Goal: Task Accomplishment & Management: Use online tool/utility

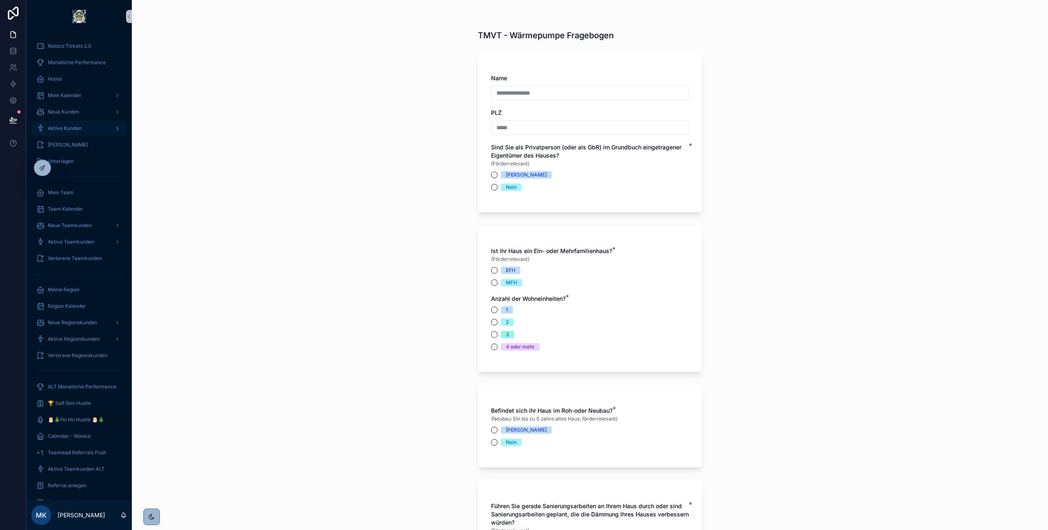
click at [65, 127] on span "Aktive Kunden" at bounding box center [65, 128] width 34 height 7
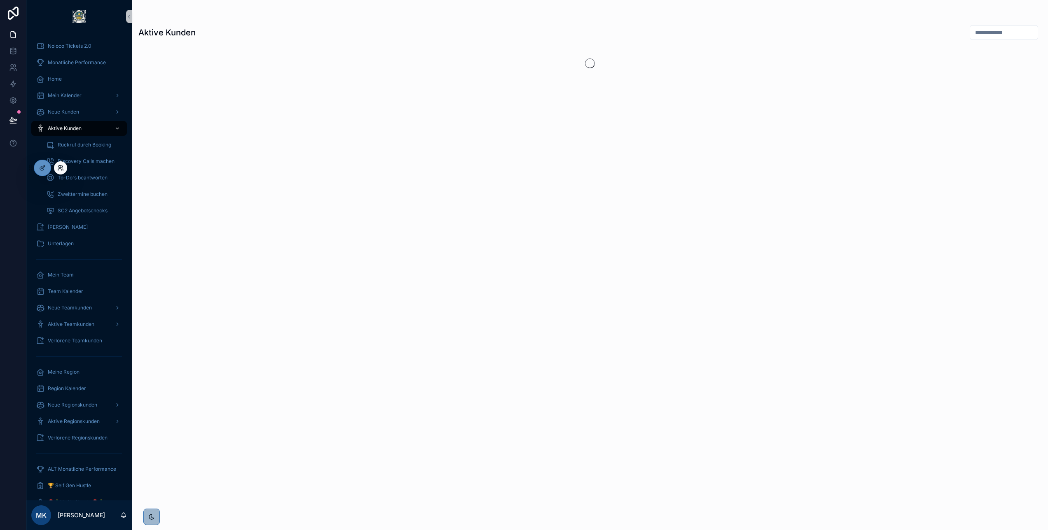
click at [60, 166] on icon at bounding box center [60, 168] width 7 height 7
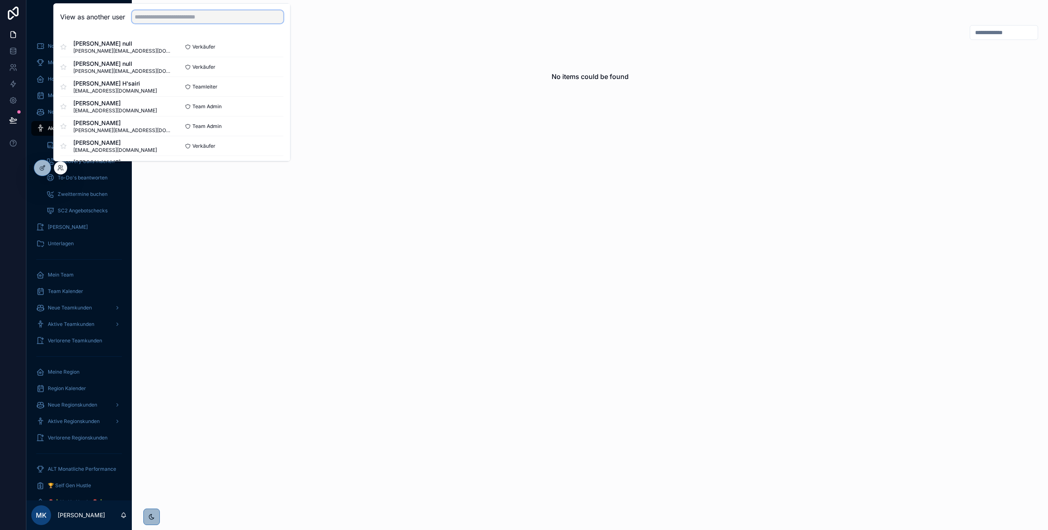
click at [161, 18] on input "text" at bounding box center [208, 16] width 152 height 13
type input "****"
click at [147, 62] on div "Test Vertriebler null vertriebsinnendienst@enpal.de" at bounding box center [116, 67] width 112 height 15
click at [273, 66] on button "Select" at bounding box center [272, 67] width 21 height 12
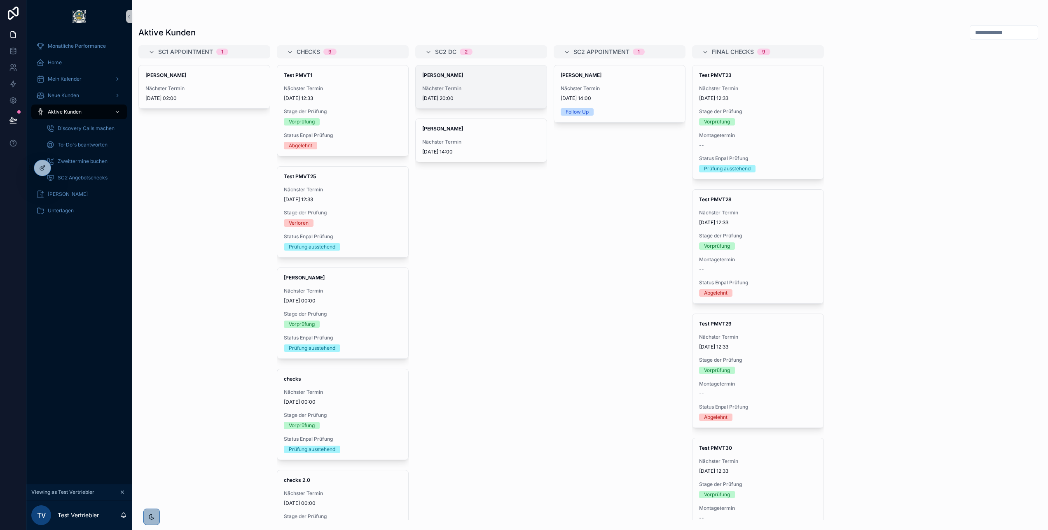
click at [485, 100] on span "[DATE] 20:00" at bounding box center [481, 98] width 118 height 7
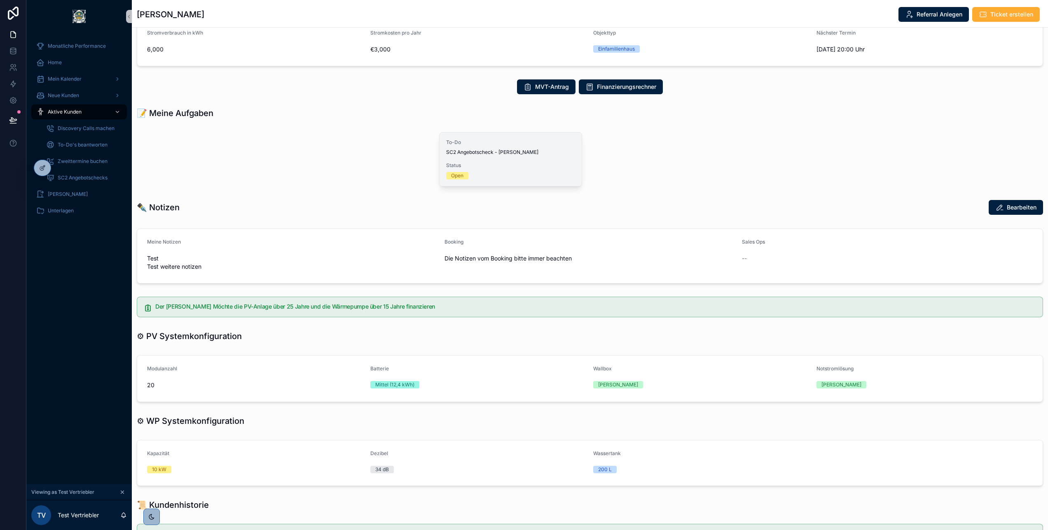
scroll to position [262, 0]
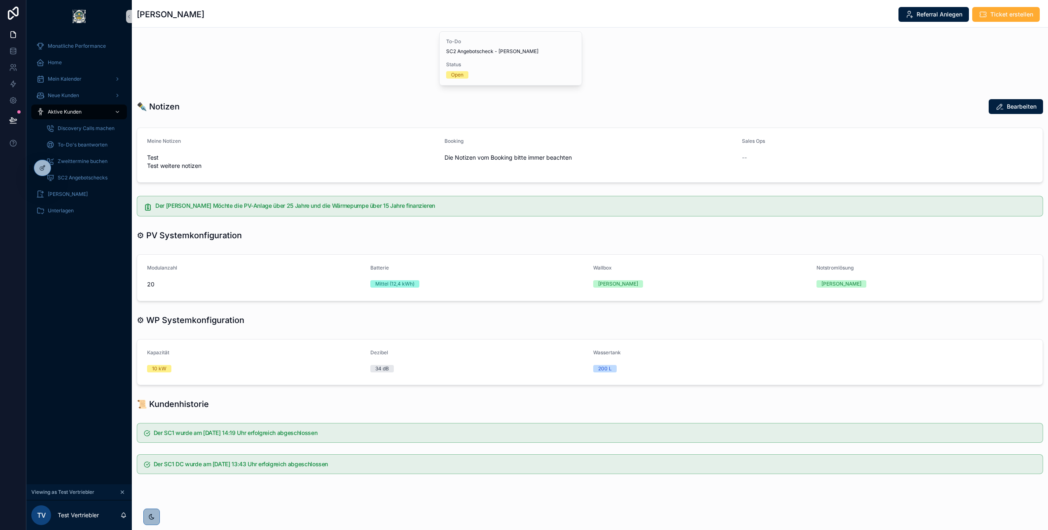
click at [119, 491] on icon "scrollable content" at bounding box center [122, 493] width 6 height 6
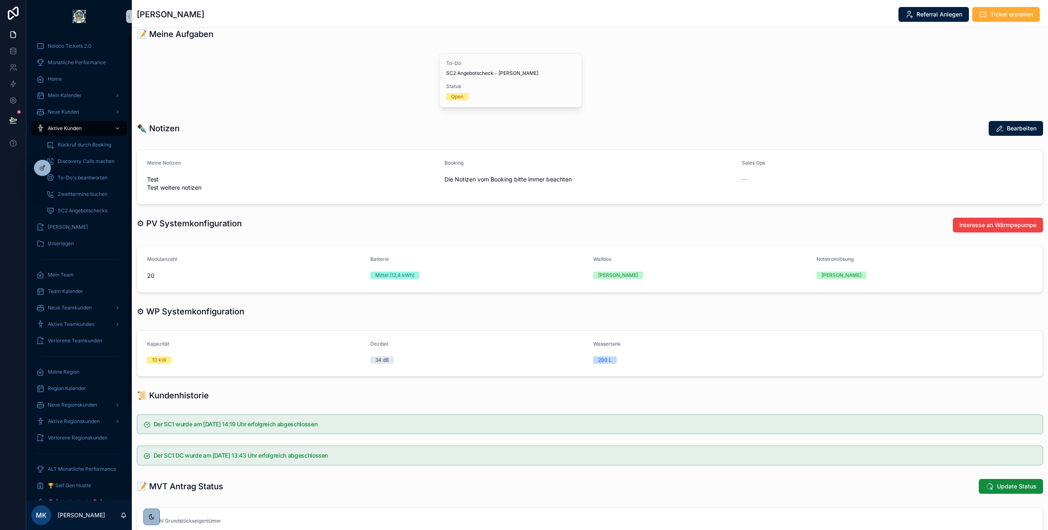
scroll to position [424, 0]
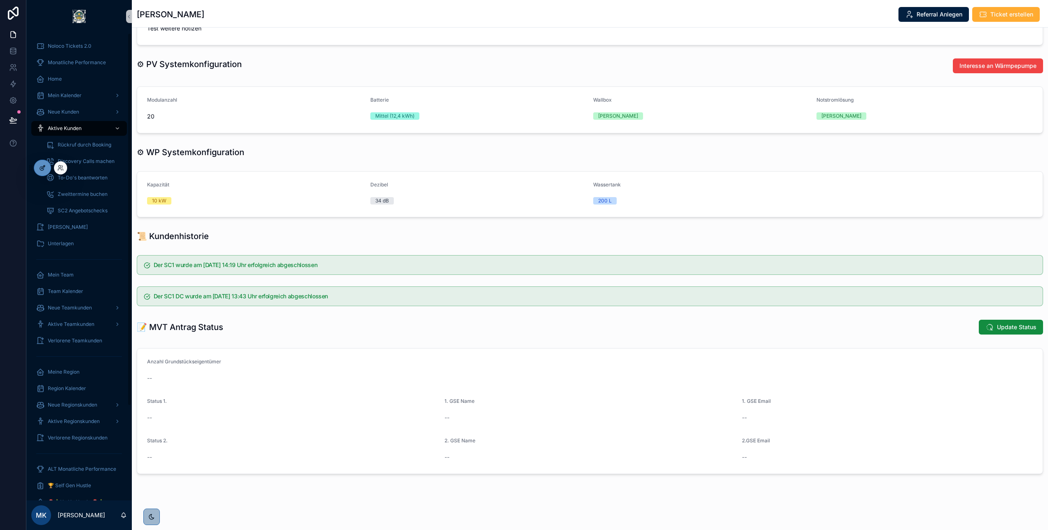
click at [40, 174] on div at bounding box center [42, 168] width 16 height 16
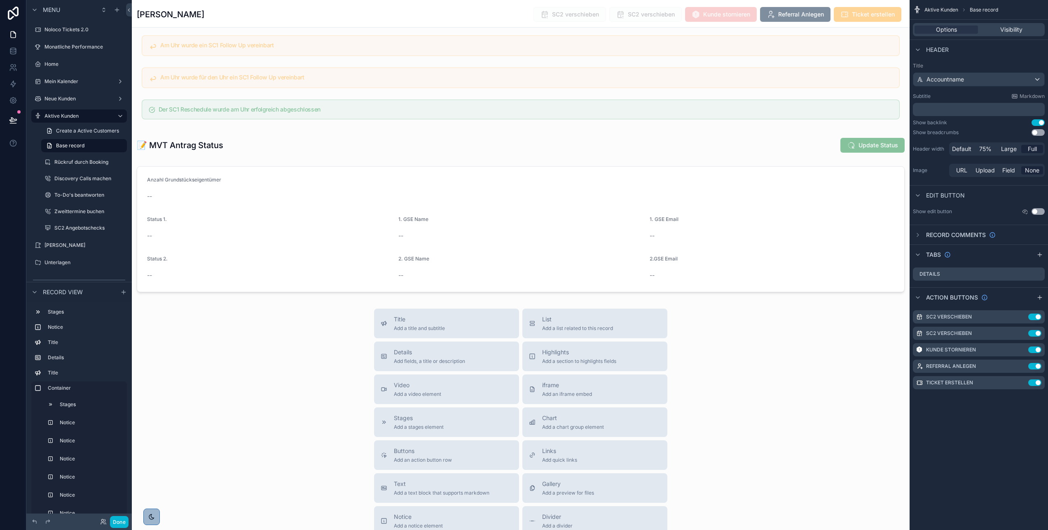
scroll to position [2369, 0]
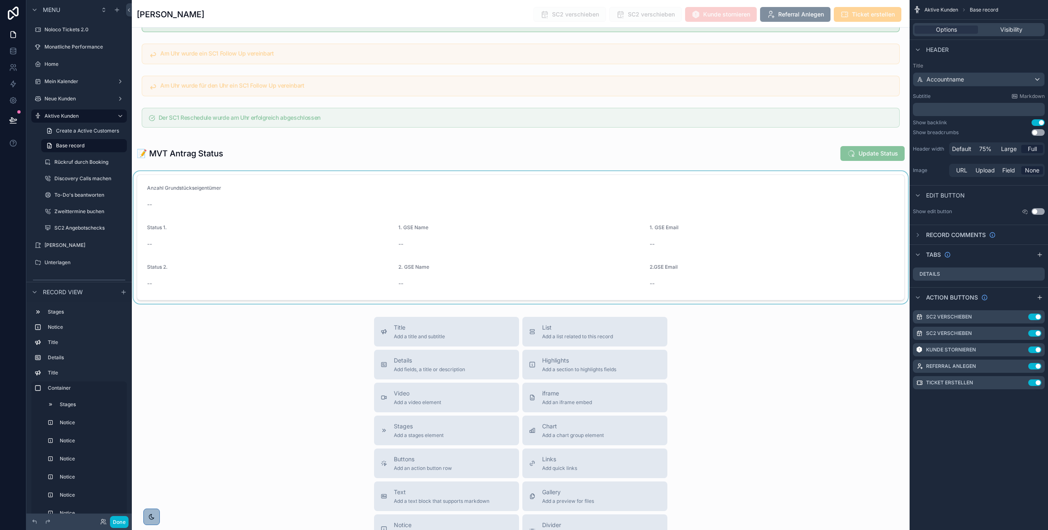
click at [451, 218] on div "scrollable content" at bounding box center [521, 237] width 778 height 133
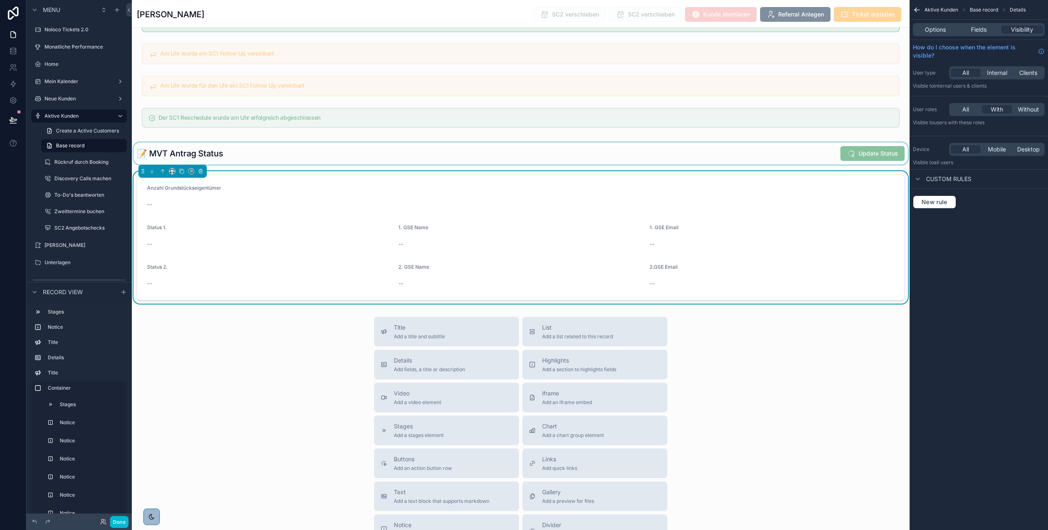
click at [568, 165] on div "scrollable content" at bounding box center [521, 153] width 778 height 22
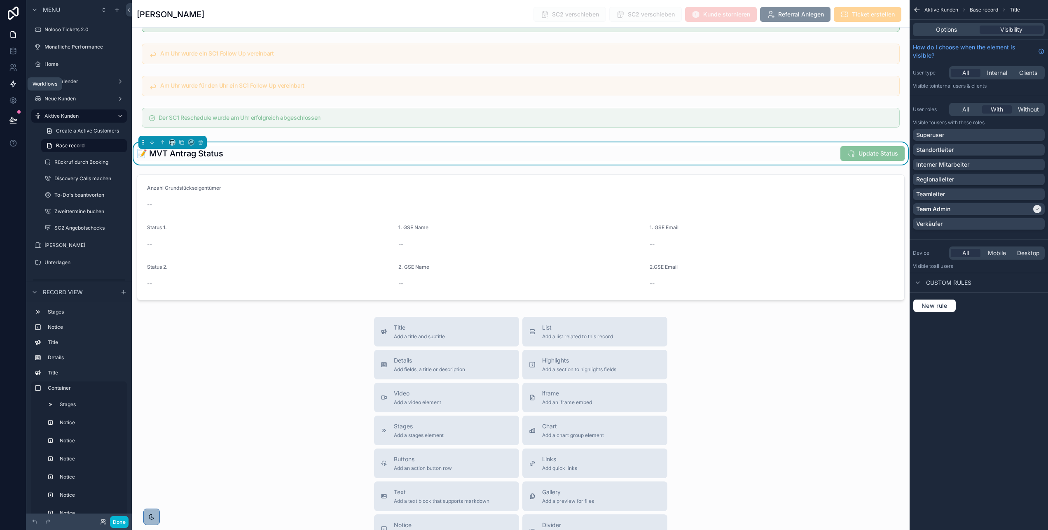
click at [13, 85] on icon at bounding box center [13, 84] width 8 height 8
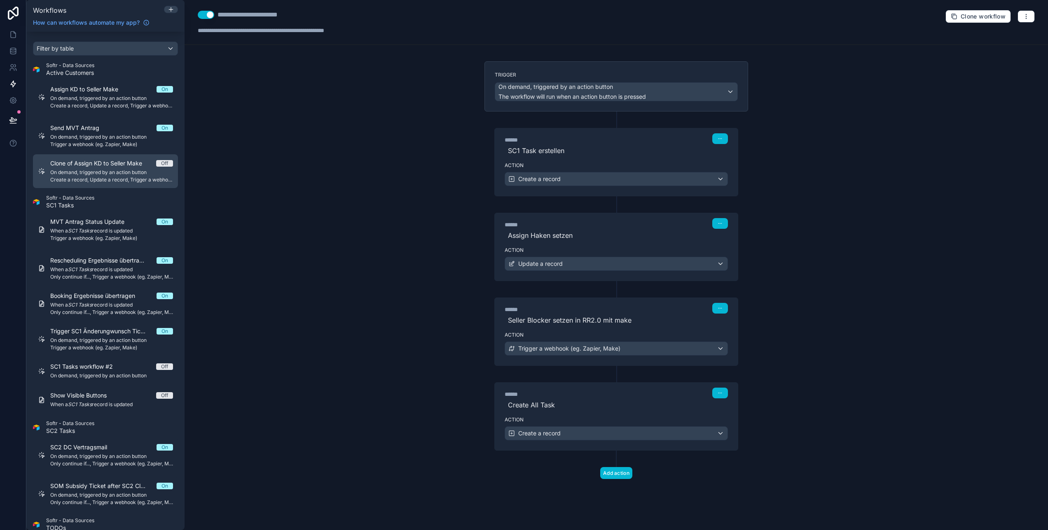
click at [77, 175] on span "On demand, triggered by an action button" at bounding box center [111, 172] width 123 height 7
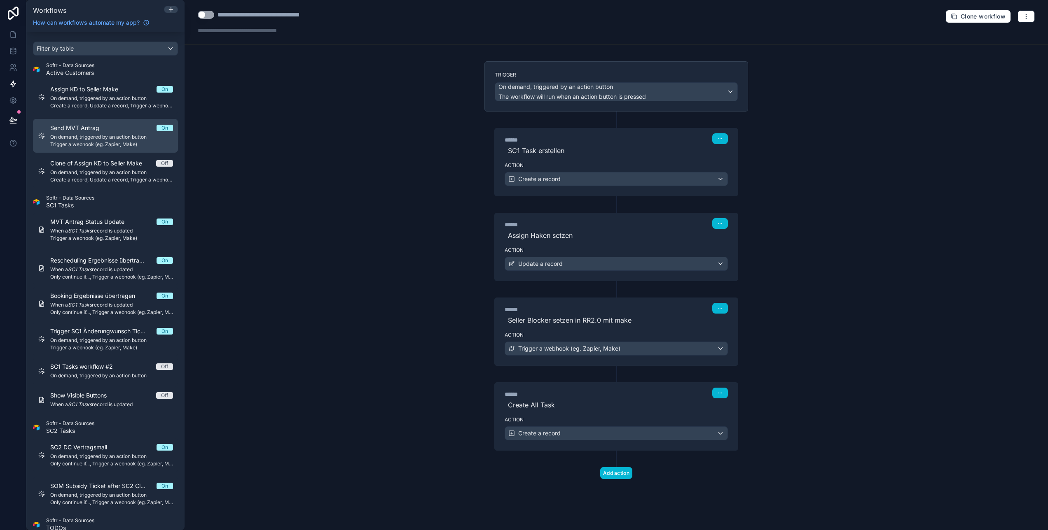
click at [112, 131] on div "Send MVT Antrag On" at bounding box center [111, 128] width 123 height 8
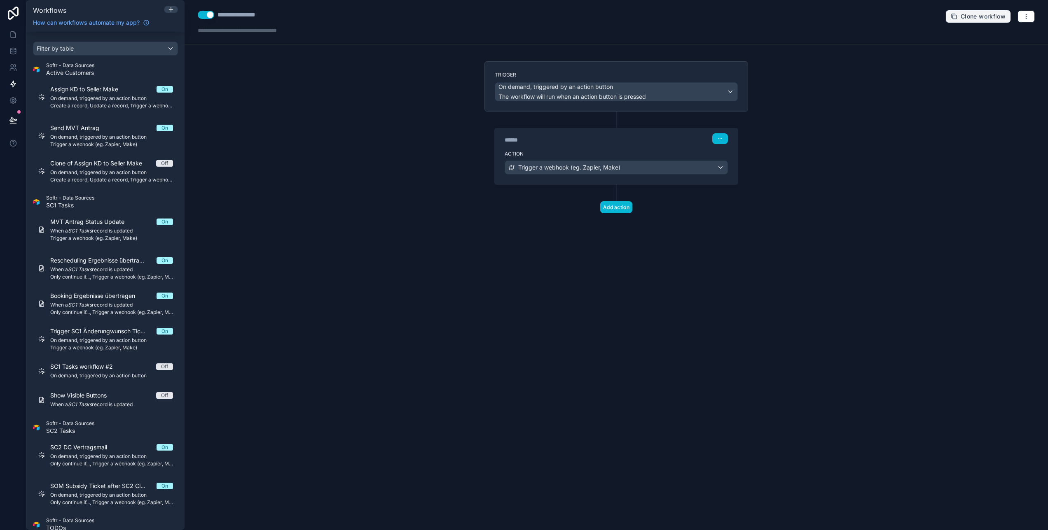
click at [979, 13] on span "Clone workflow" at bounding box center [982, 16] width 45 height 7
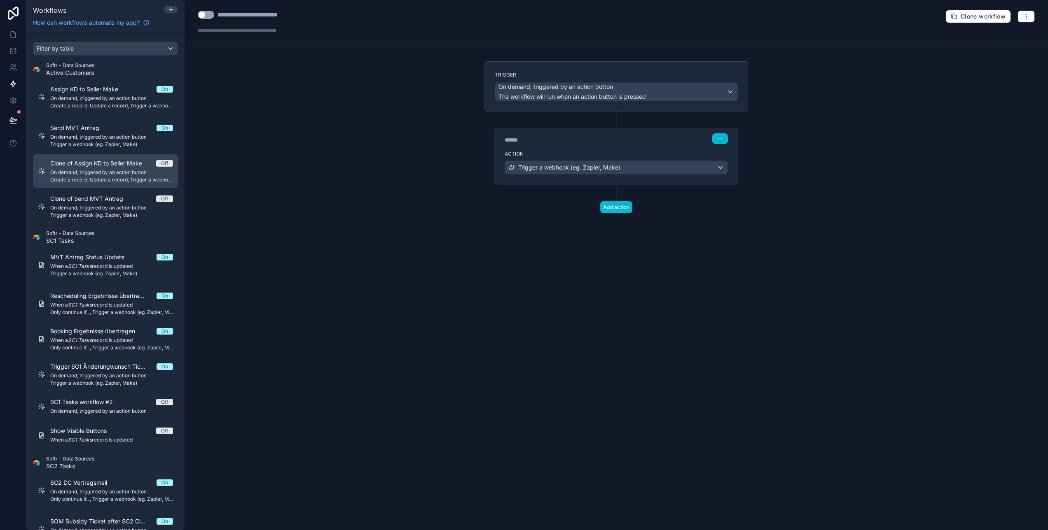
click at [105, 170] on span "On demand, triggered by an action button" at bounding box center [111, 172] width 123 height 7
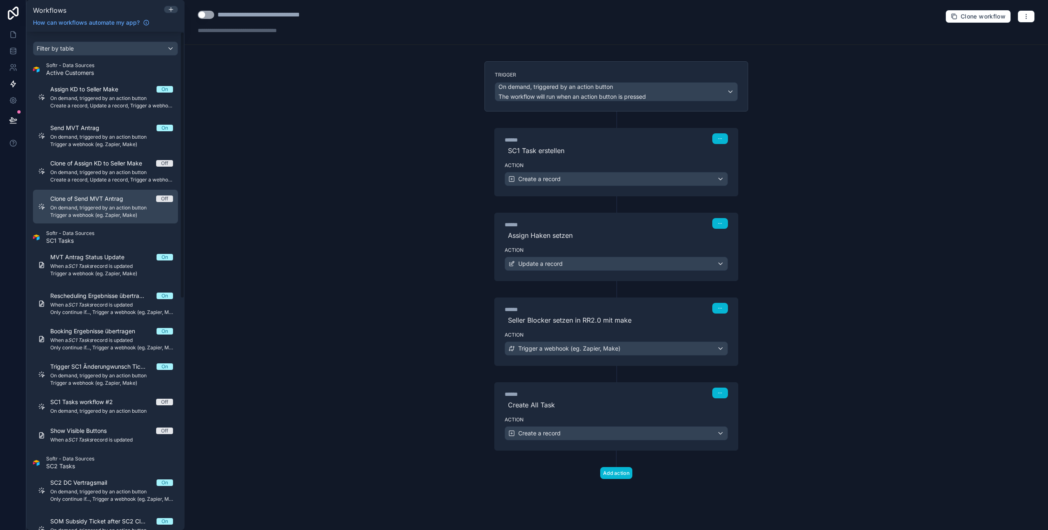
click at [101, 205] on span "On demand, triggered by an action button" at bounding box center [111, 208] width 123 height 7
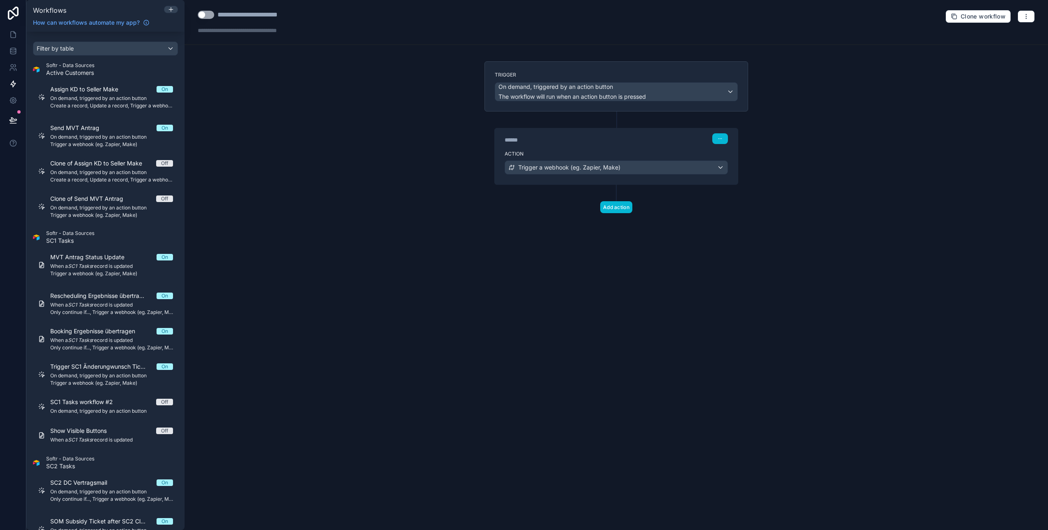
click at [243, 15] on div "**********" at bounding box center [262, 15] width 90 height 10
click at [262, 16] on div "**********" at bounding box center [255, 15] width 115 height 10
click at [251, 15] on div "**********" at bounding box center [239, 15] width 44 height 10
type div "**********"
click at [626, 98] on span "The workflow will run when an action button is pressed" at bounding box center [571, 96] width 147 height 7
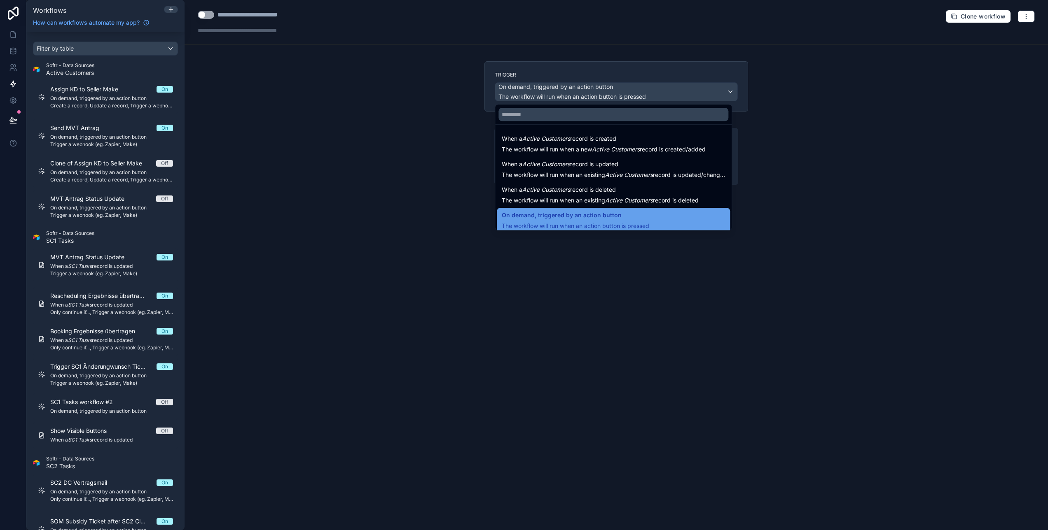
click at [523, 217] on span "On demand, triggered by an action button" at bounding box center [562, 215] width 120 height 10
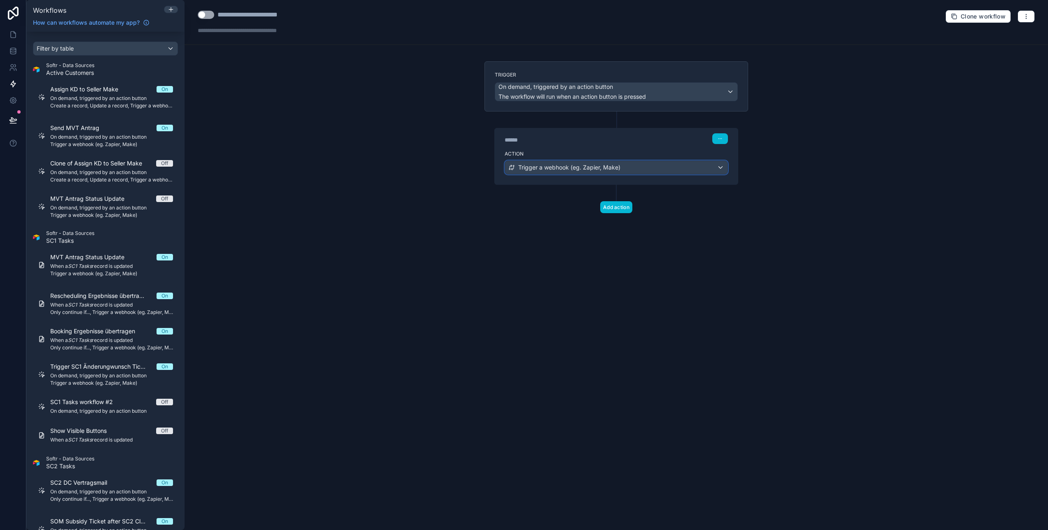
click at [567, 162] on div "Trigger a webhook (eg. Zapier, Make)" at bounding box center [616, 167] width 222 height 13
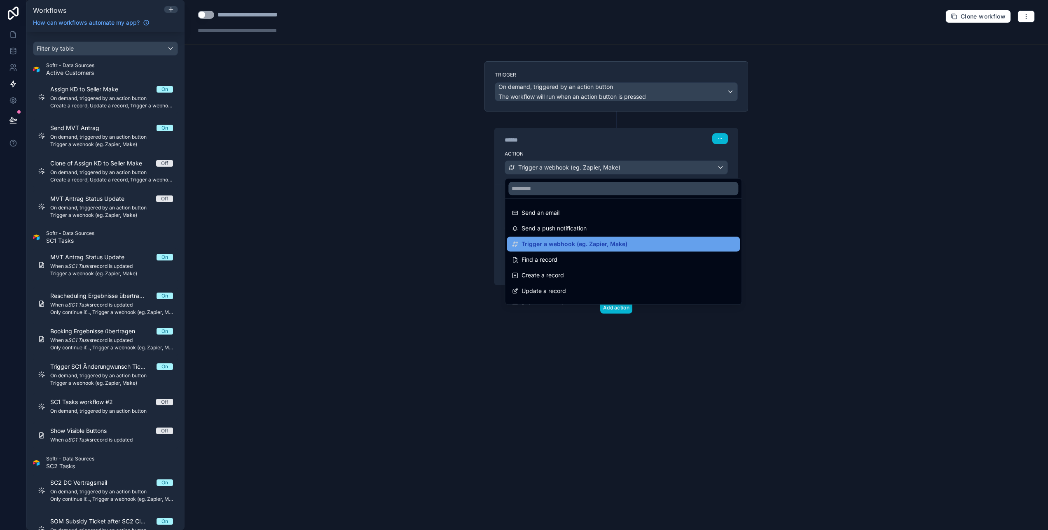
click at [519, 241] on div "Trigger a webhook (eg. Zapier, Make)" at bounding box center [569, 244] width 116 height 10
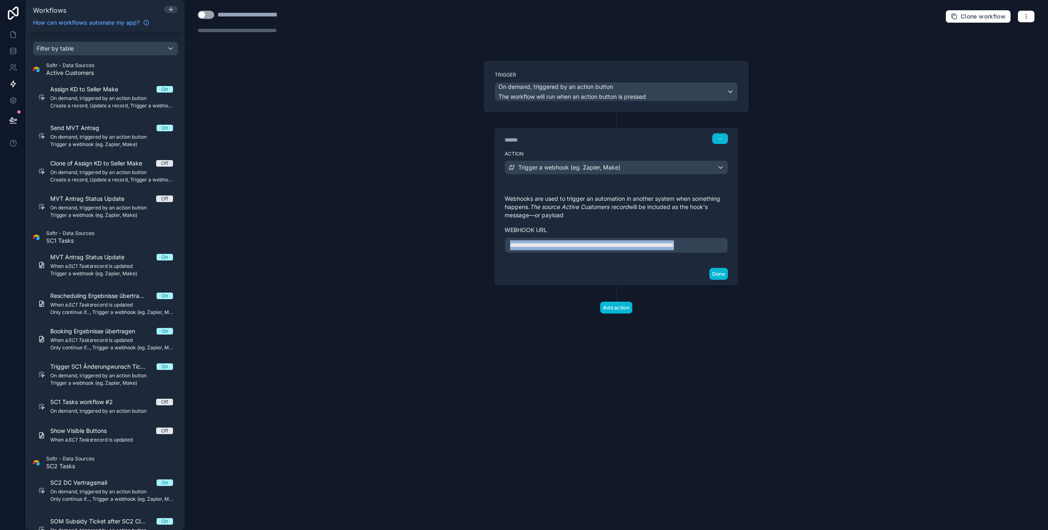
drag, startPoint x: 547, startPoint y: 255, endPoint x: 498, endPoint y: 238, distance: 52.1
click at [498, 238] on div "**********" at bounding box center [616, 223] width 243 height 79
click at [718, 280] on button "Done" at bounding box center [718, 274] width 19 height 12
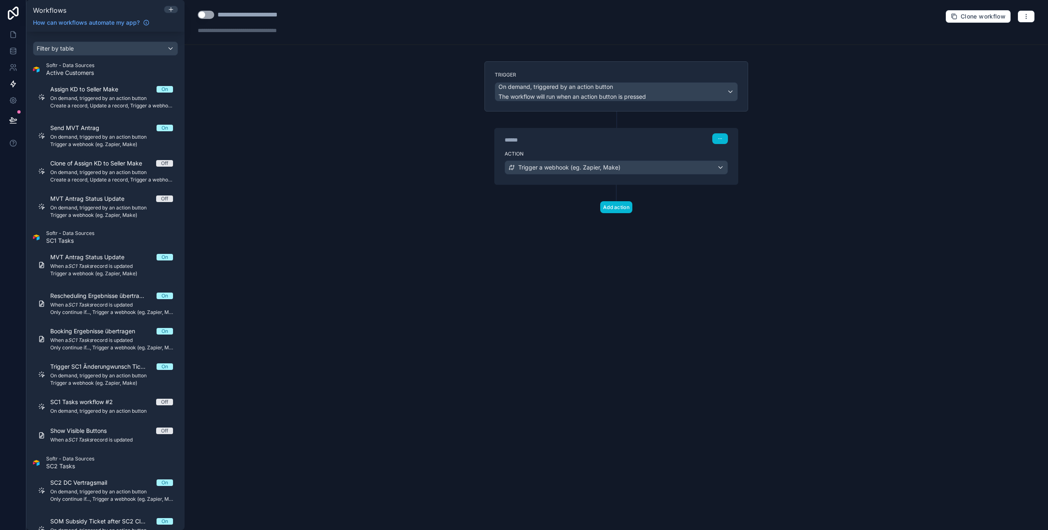
click at [205, 16] on button "Use setting" at bounding box center [206, 15] width 16 height 8
click at [1031, 18] on button "button" at bounding box center [1025, 16] width 17 height 12
click at [1006, 38] on span "Test workflow" at bounding box center [1005, 36] width 40 height 7
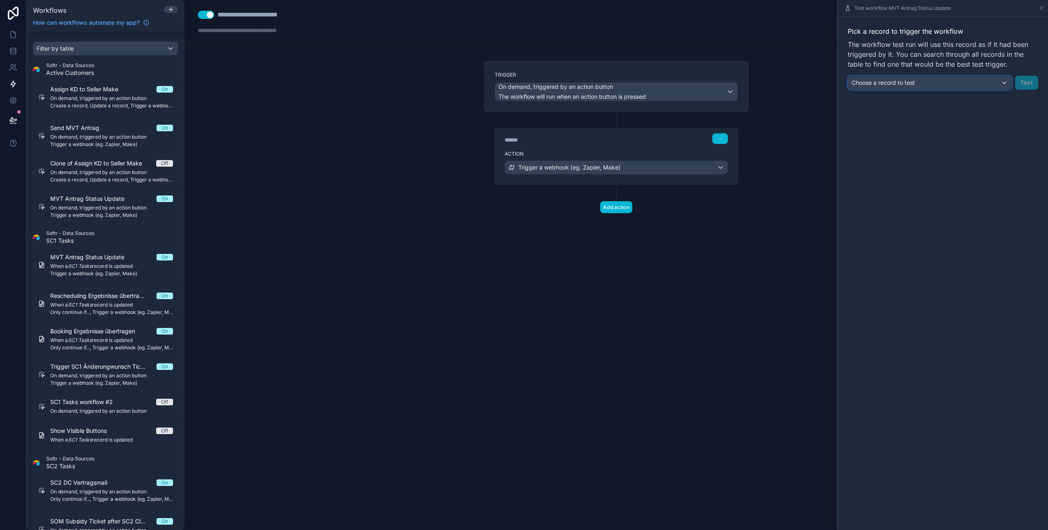
click at [997, 86] on div "Choose a record to test" at bounding box center [929, 82] width 163 height 13
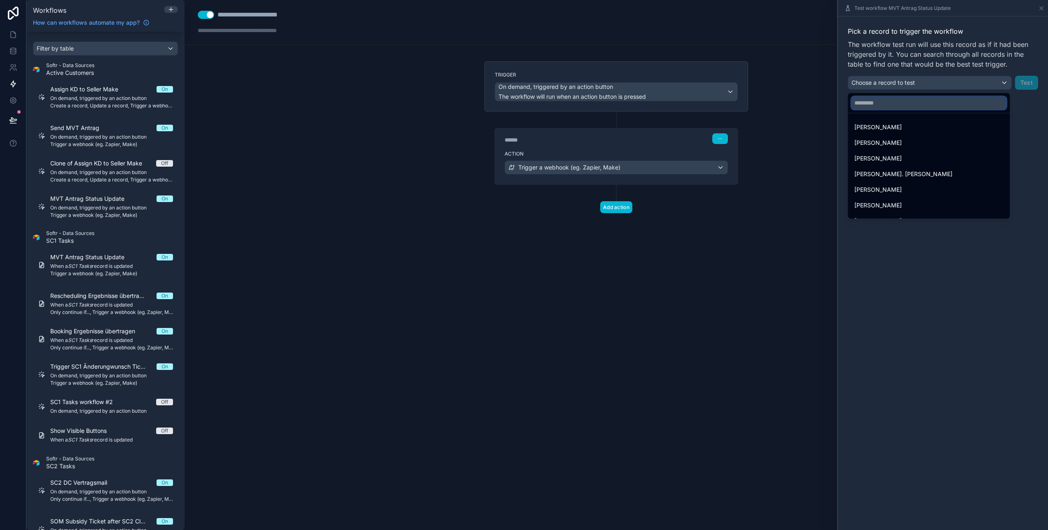
click at [878, 106] on input "text" at bounding box center [928, 102] width 155 height 13
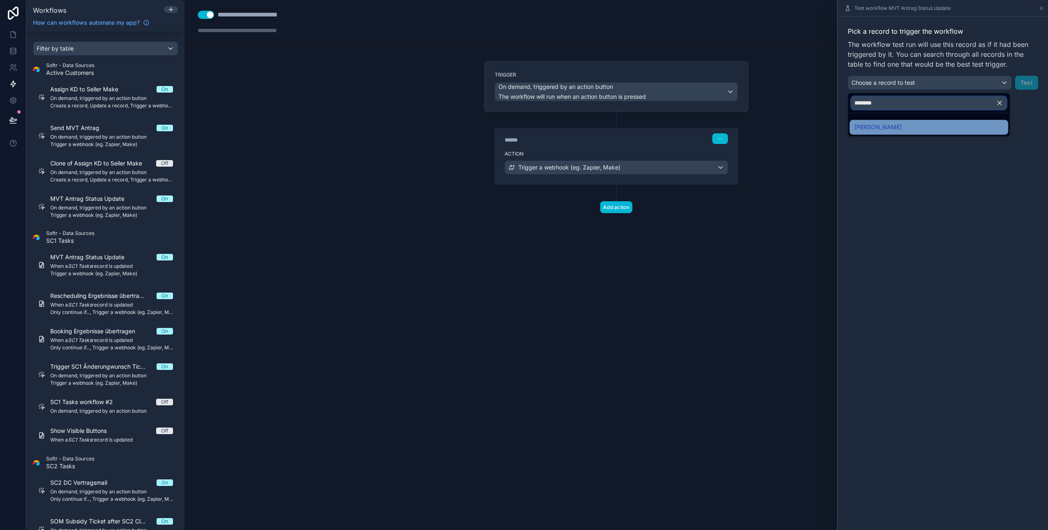
type input "********"
click at [885, 126] on span "[PERSON_NAME]" at bounding box center [877, 127] width 47 height 10
click at [1028, 86] on button "Test" at bounding box center [1026, 83] width 23 height 14
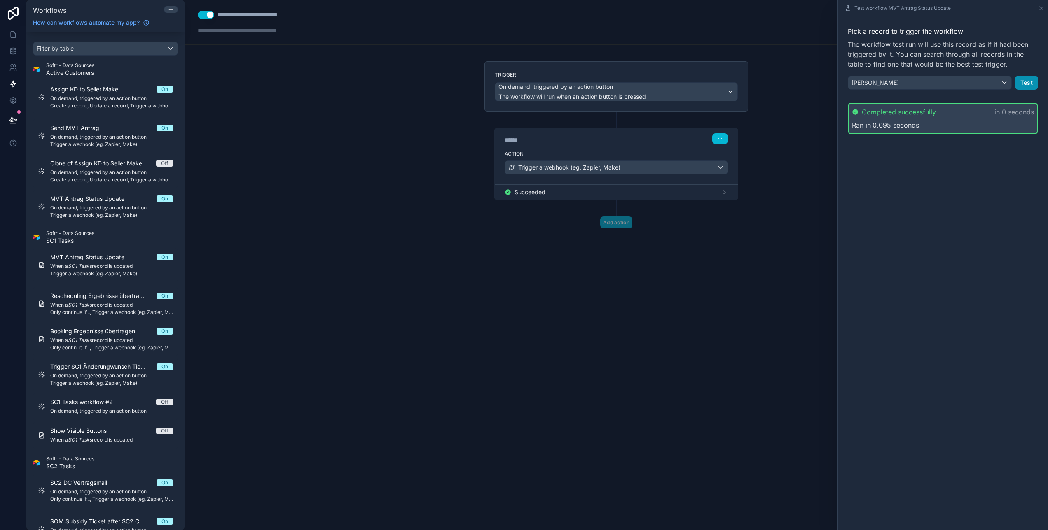
click at [1023, 80] on button "Test" at bounding box center [1026, 83] width 23 height 14
click at [1023, 82] on button "Test" at bounding box center [1026, 83] width 23 height 14
click at [1028, 82] on button "Test" at bounding box center [1026, 83] width 23 height 14
click at [1026, 83] on button "Test" at bounding box center [1026, 83] width 23 height 14
click at [1023, 83] on button "Test" at bounding box center [1026, 83] width 23 height 14
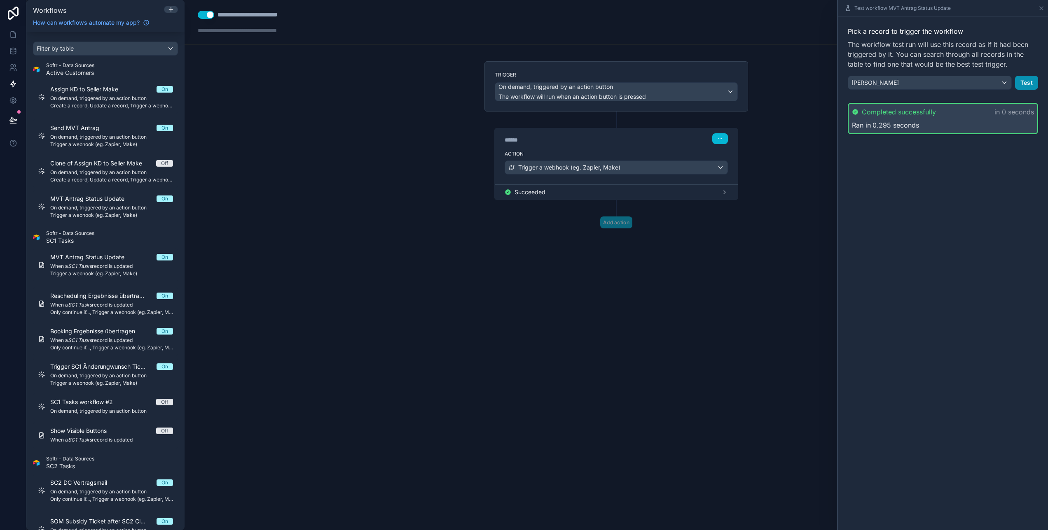
click at [1027, 86] on button "Test" at bounding box center [1026, 83] width 23 height 14
